Goal: Find specific page/section: Find specific page/section

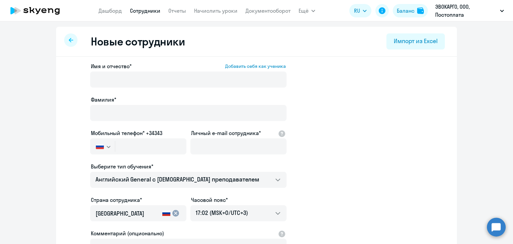
select select "english_adult_not_native_speaker"
select select "3"
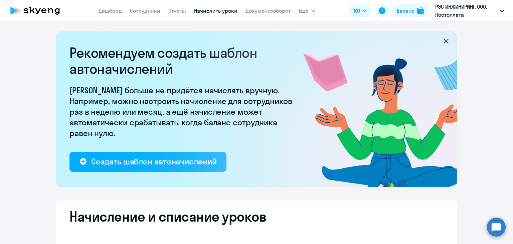
select select "10"
